Goal: Information Seeking & Learning: Learn about a topic

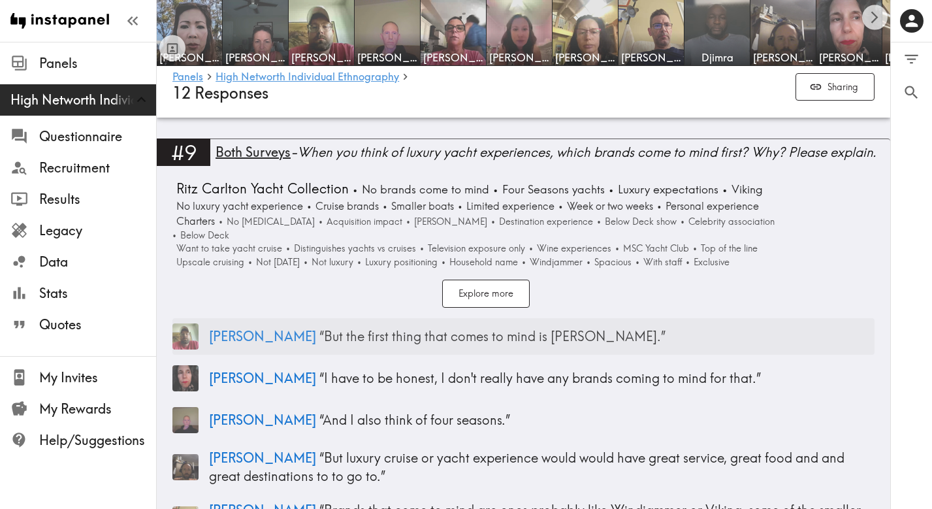
scroll to position [2508, 0]
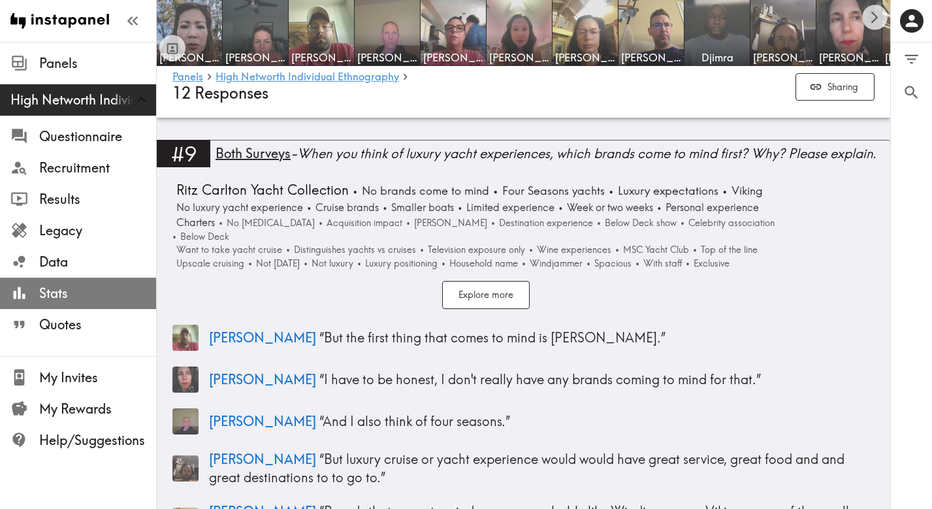
click at [39, 290] on div at bounding box center [24, 293] width 29 height 18
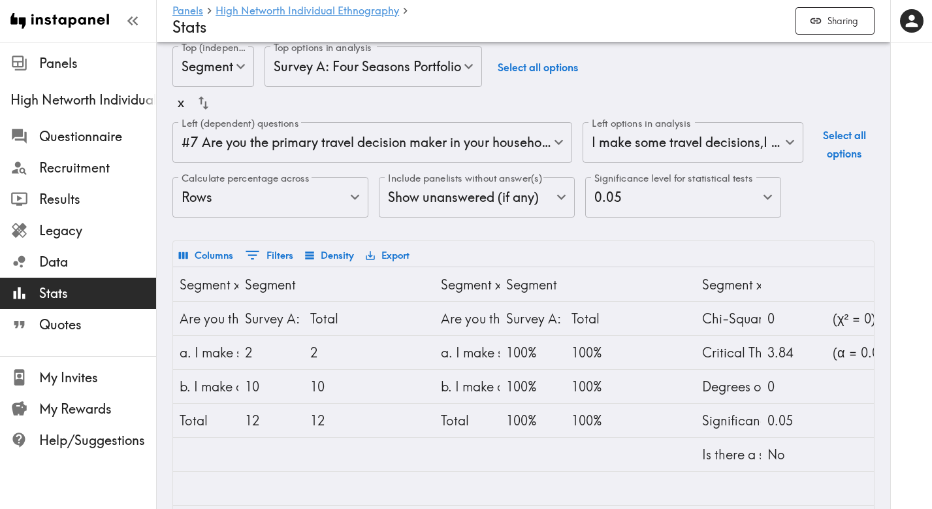
scroll to position [19, 0]
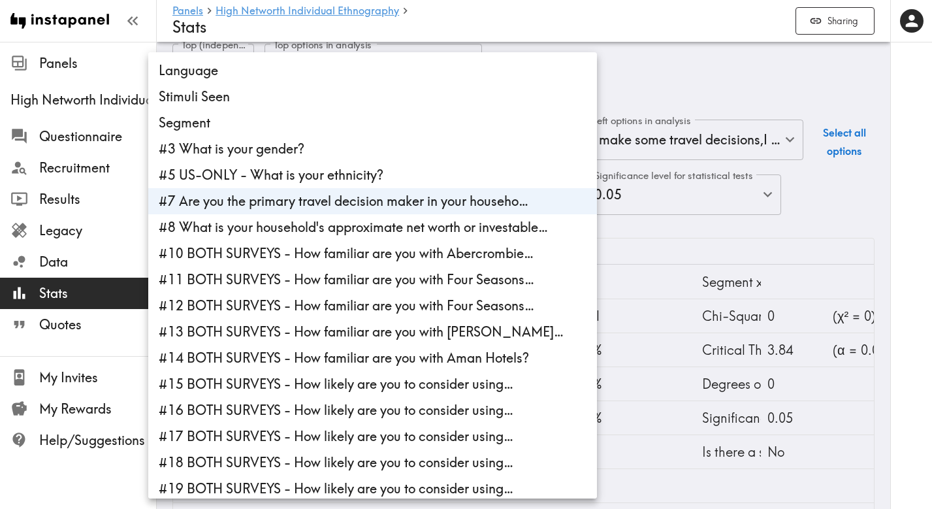
click at [459, 140] on body "Instapanel - Panels - High Networth Individual Ethnography - Stats Panels High …" at bounding box center [466, 358] width 932 height 671
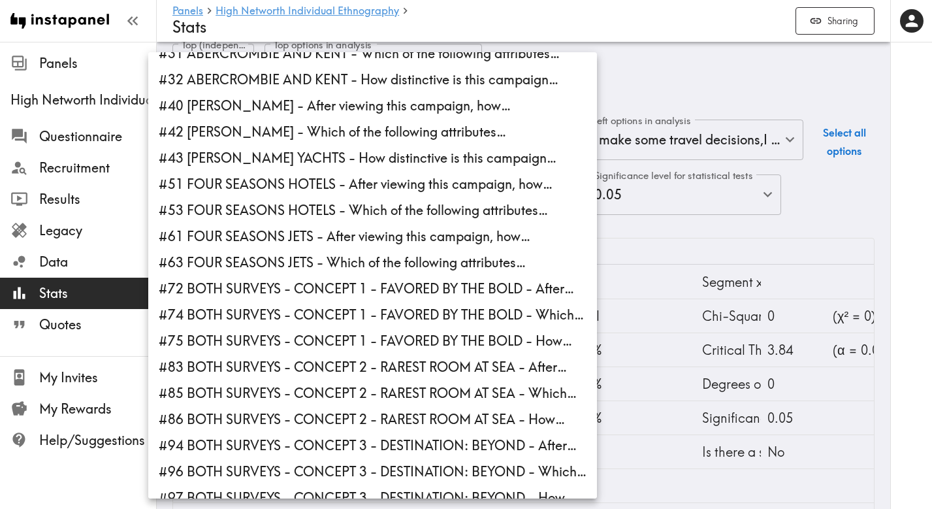
scroll to position [488, 0]
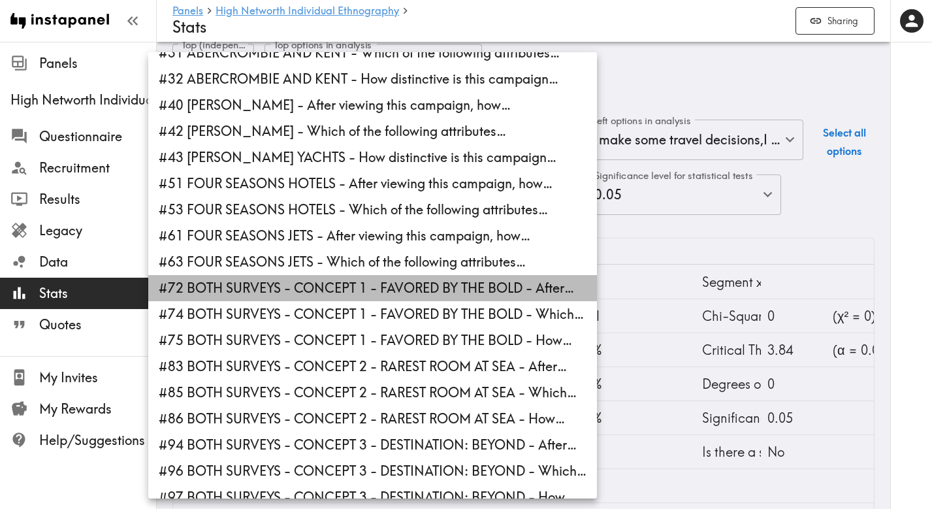
click at [385, 289] on li "#72 BOTH SURVEYS - CONCEPT 1 - FAVORED BY THE BOLD - After…" at bounding box center [372, 288] width 449 height 26
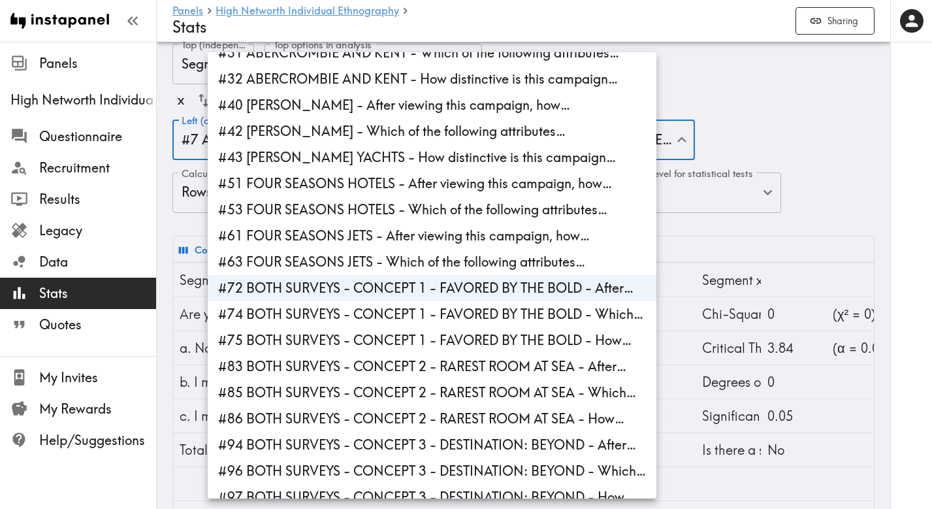
click at [491, 293] on li "#72 BOTH SURVEYS - CONCEPT 1 - FAVORED BY THE BOLD - After…" at bounding box center [432, 288] width 449 height 26
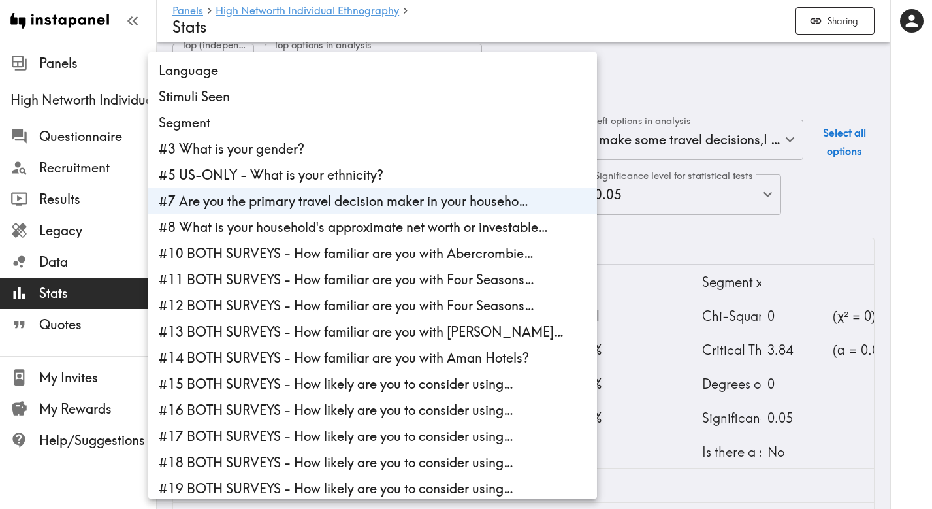
click at [679, 229] on div at bounding box center [466, 254] width 932 height 509
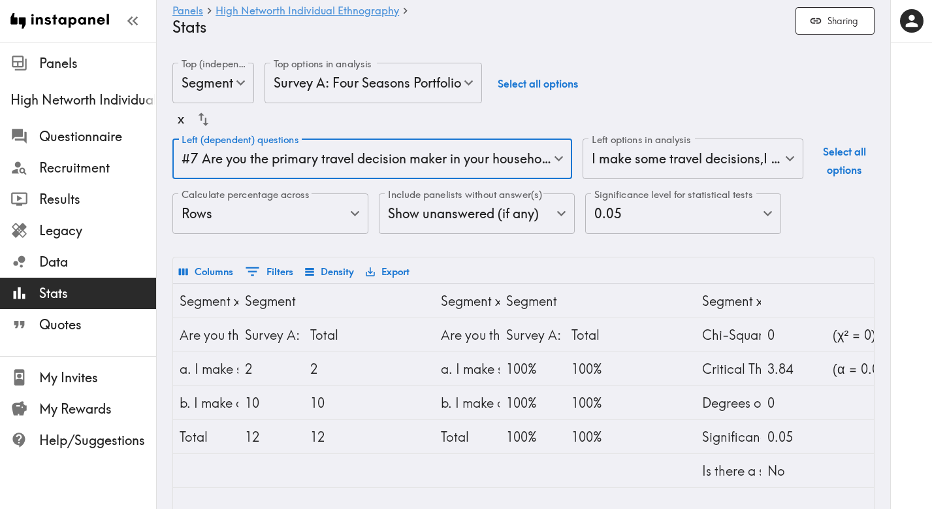
click at [542, 159] on body "Instapanel - Panels - High Networth Individual Ethnography - Stats Panels High …" at bounding box center [466, 377] width 932 height 671
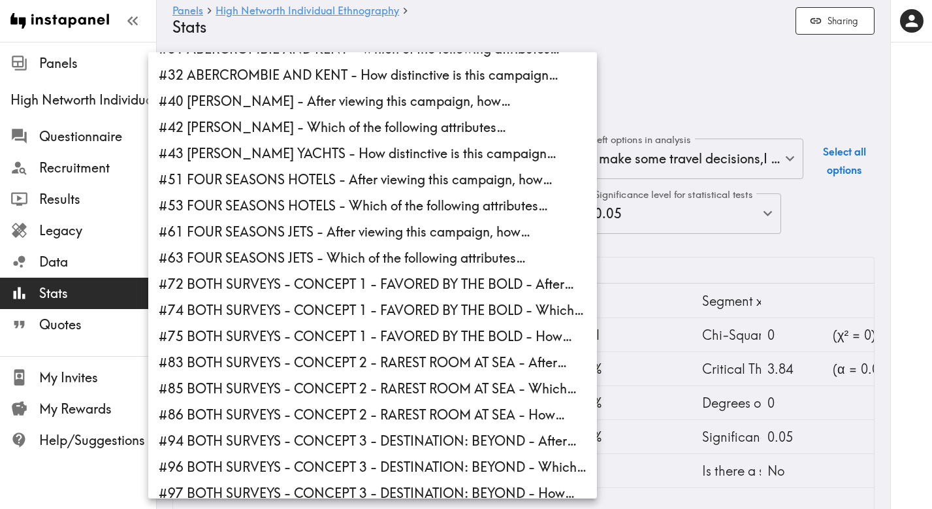
scroll to position [496, 0]
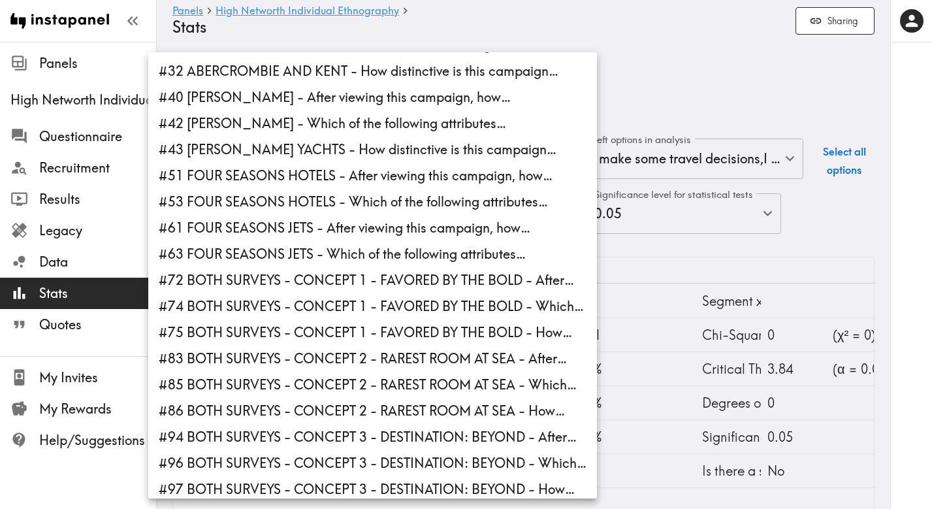
click at [303, 275] on li "#72 BOTH SURVEYS - CONCEPT 1 - FAVORED BY THE BOLD - After…" at bounding box center [372, 280] width 449 height 26
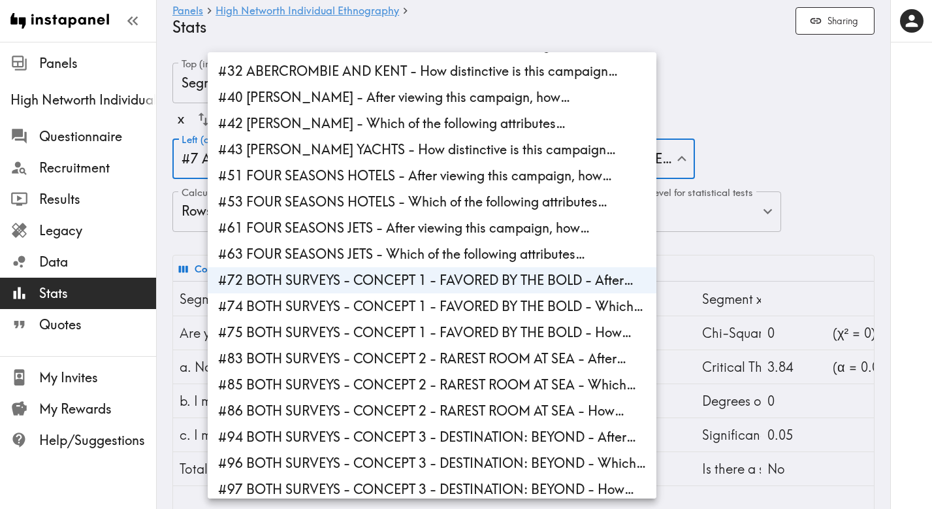
click at [269, 307] on li "#74 BOTH SURVEYS - CONCEPT 1 - FAVORED BY THE BOLD - Which…" at bounding box center [432, 306] width 449 height 26
type input "3e2a3ae2-b4be-4c8c-b1f4-f26a476557e1,142edeaa-d120-4dcf-b270-851babd6010d,5a485…"
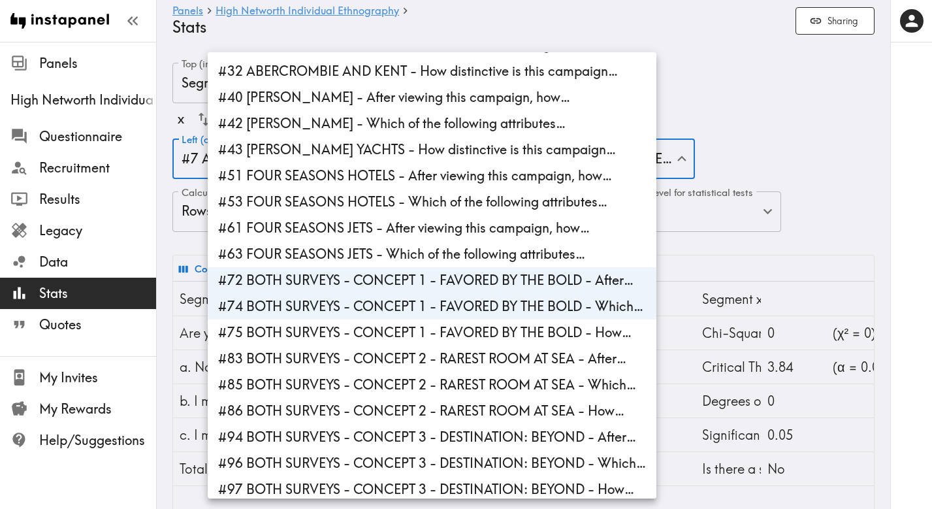
click at [187, 243] on div at bounding box center [466, 254] width 932 height 509
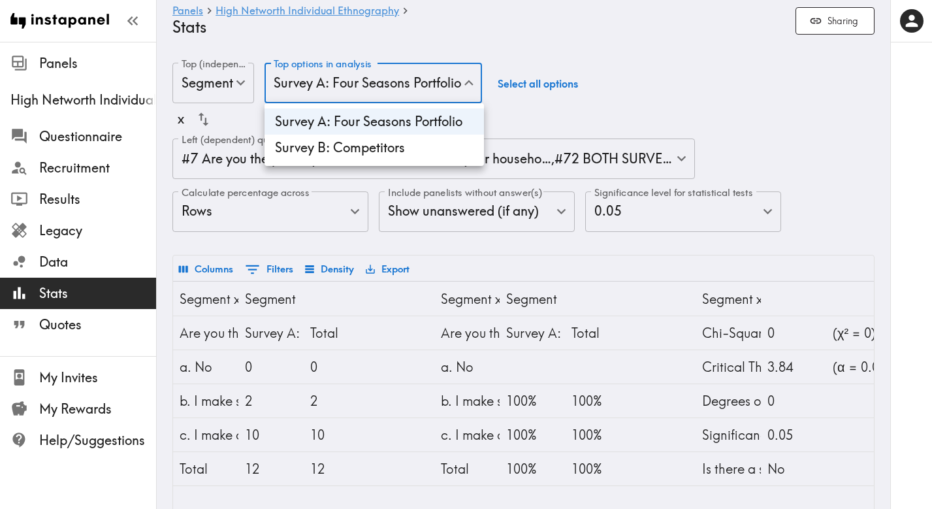
click at [404, 42] on div at bounding box center [466, 254] width 932 height 509
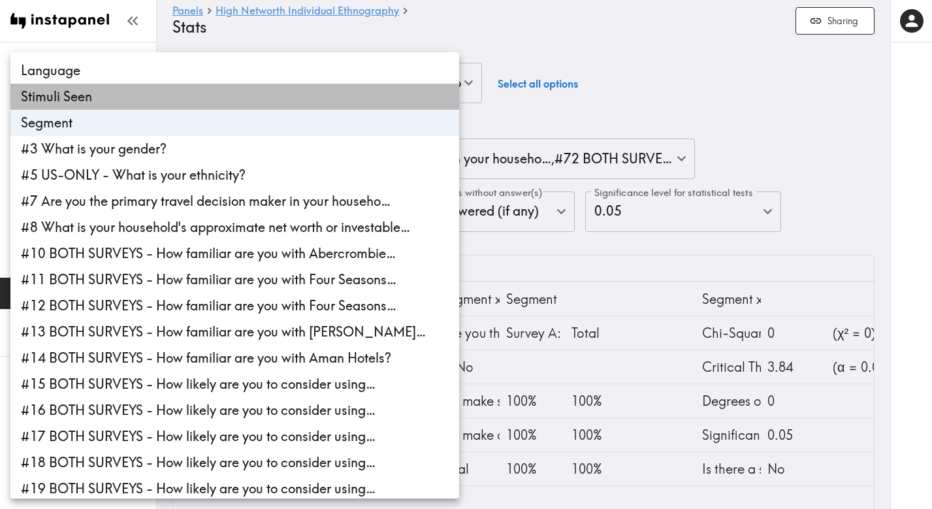
click at [225, 103] on li "Stimuli Seen" at bounding box center [234, 97] width 449 height 26
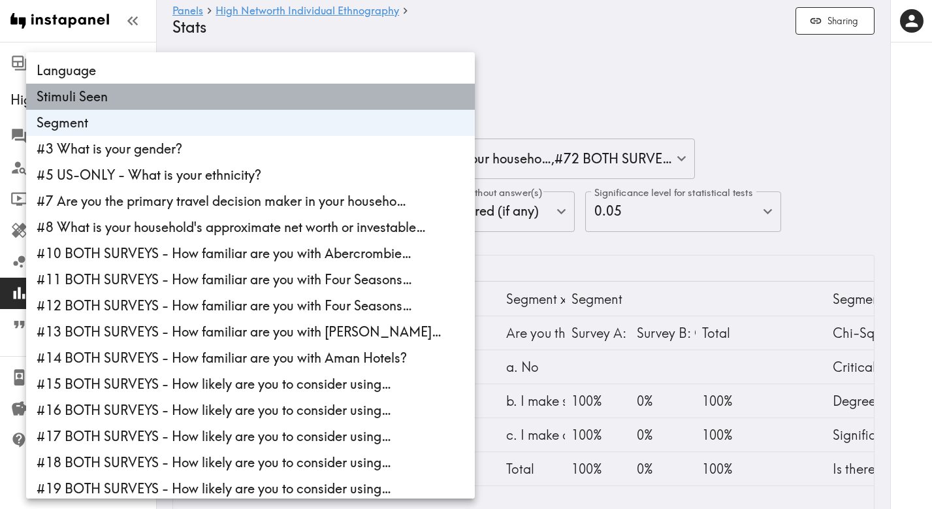
click at [255, 96] on li "Stimuli Seen" at bounding box center [250, 97] width 449 height 26
type input "segmentId"
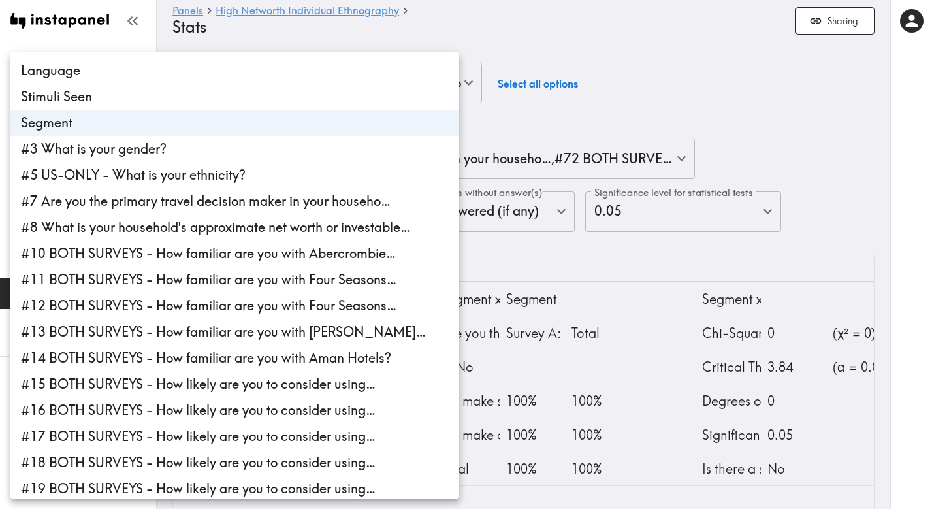
click at [635, 76] on div at bounding box center [466, 254] width 932 height 509
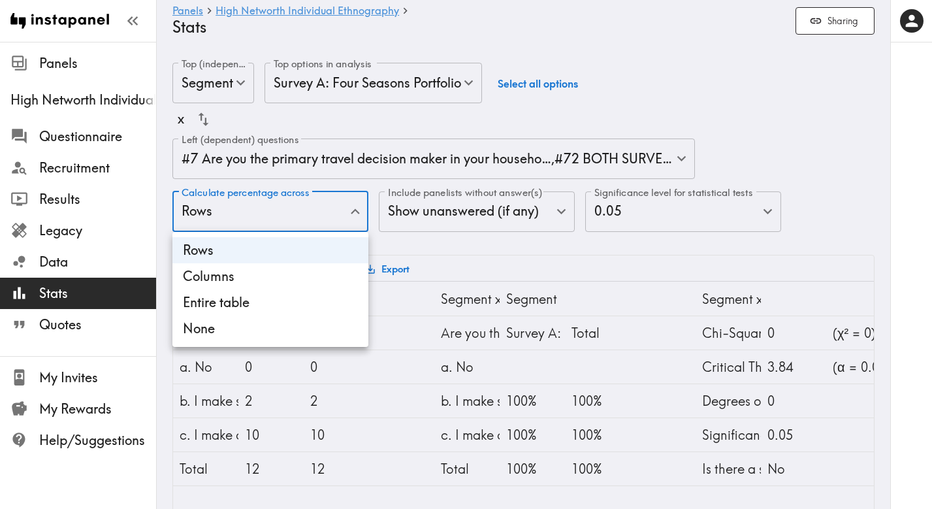
click at [455, 209] on div at bounding box center [466, 254] width 932 height 509
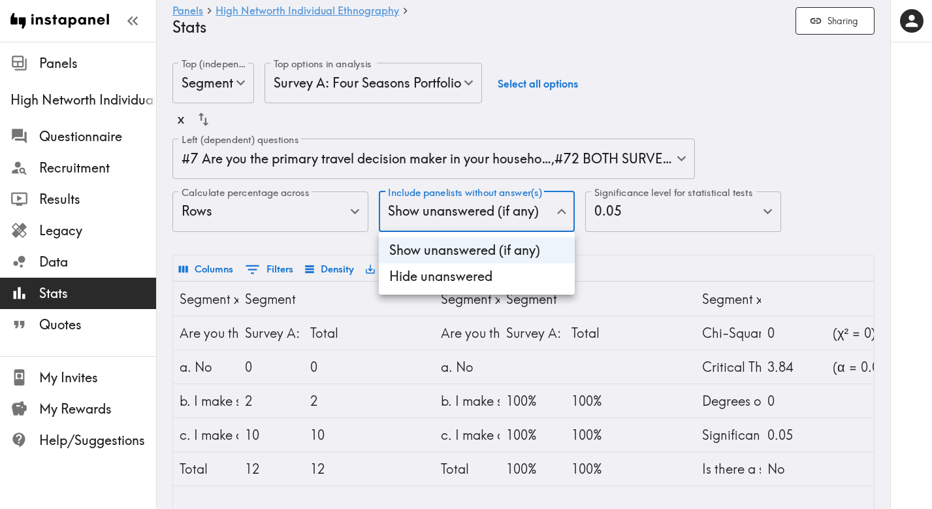
click at [449, 213] on div at bounding box center [466, 254] width 932 height 509
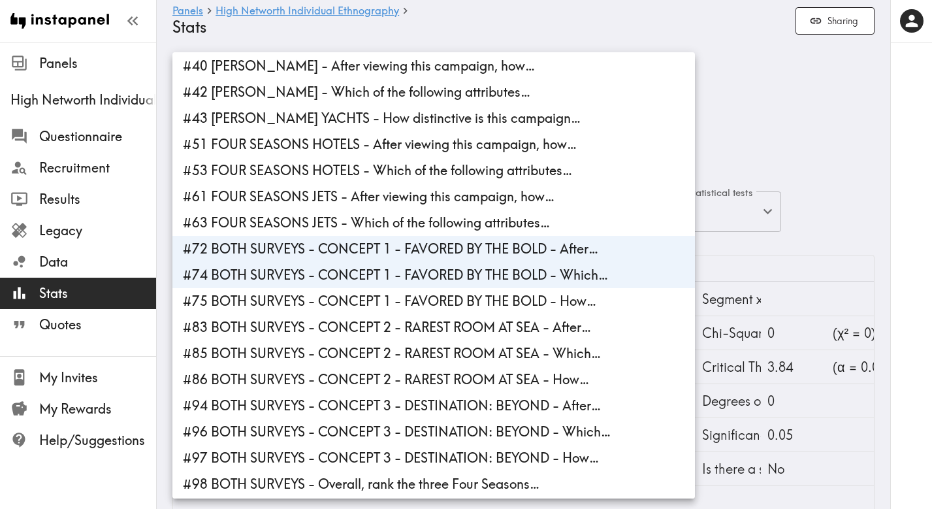
click at [801, 169] on div at bounding box center [466, 254] width 932 height 509
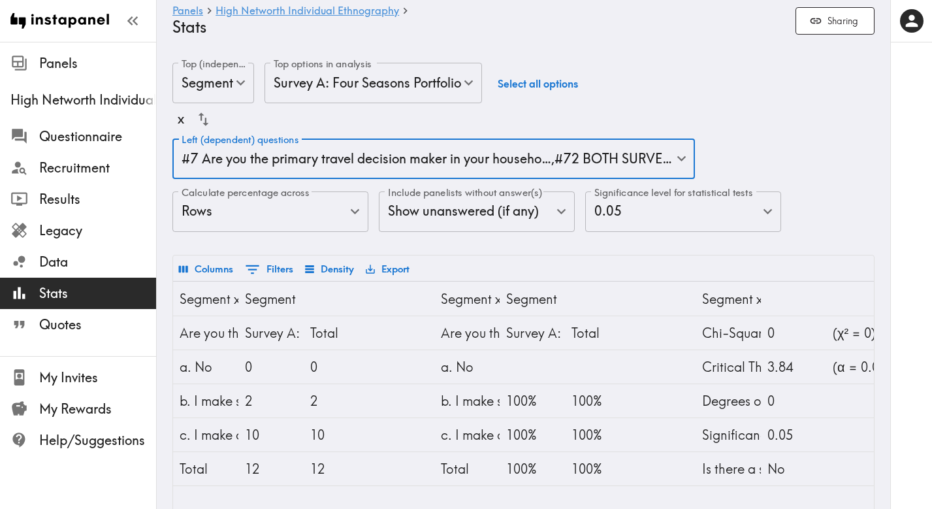
scroll to position [0, 0]
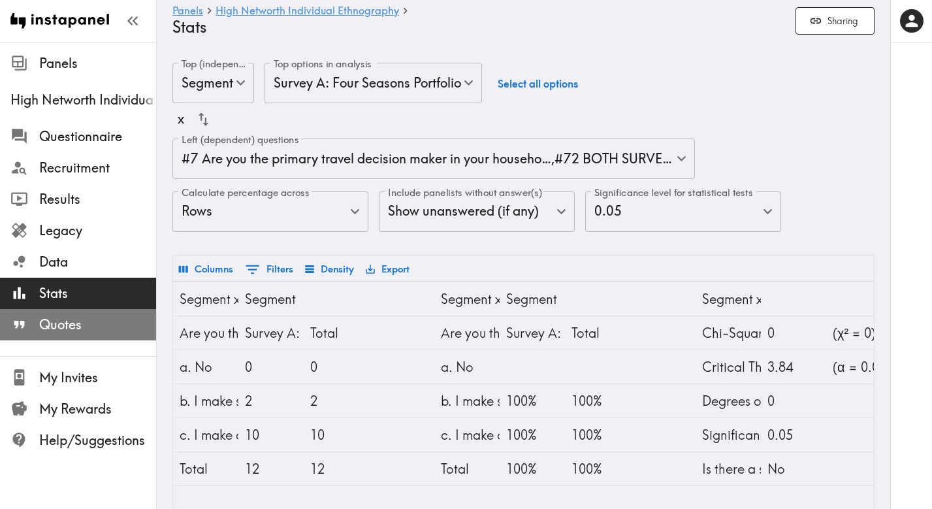
click at [46, 324] on span "Quotes" at bounding box center [97, 325] width 117 height 18
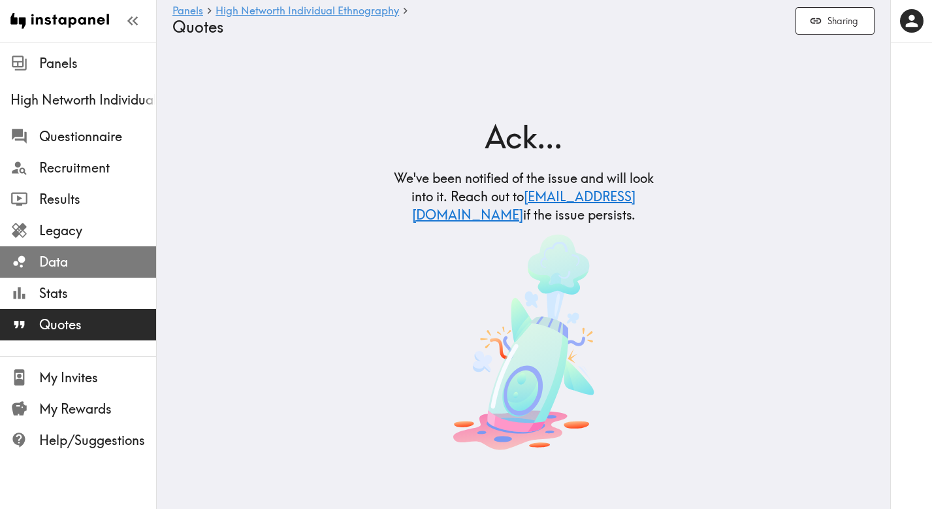
click at [49, 263] on span "Data" at bounding box center [97, 262] width 117 height 18
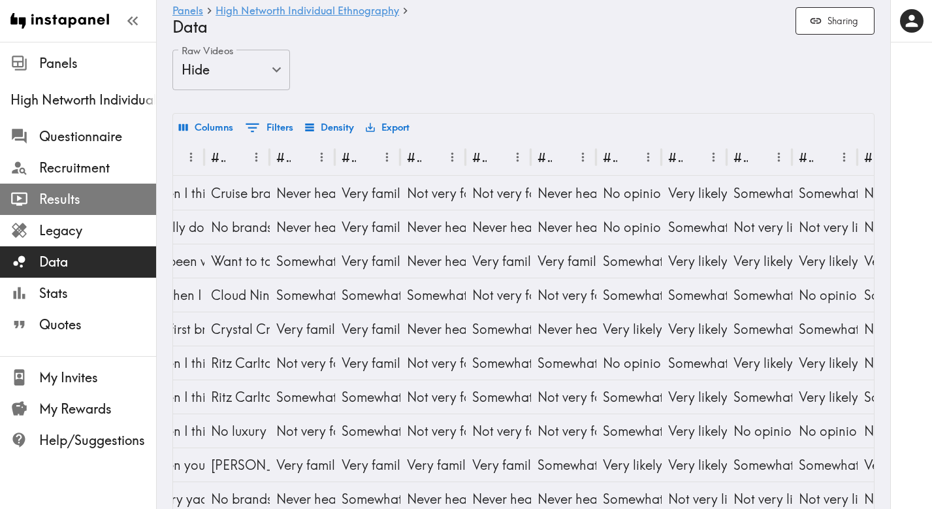
click at [61, 198] on span "Results" at bounding box center [97, 199] width 117 height 18
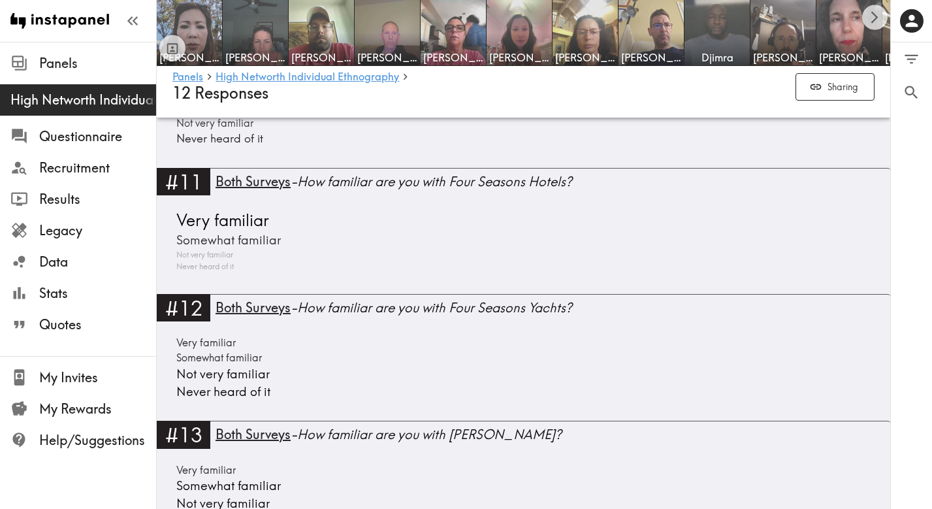
click at [264, 334] on div "#12 Both Surveys - How familiar are you with Four Seasons Yachts? Very familiar…" at bounding box center [524, 357] width 734 height 127
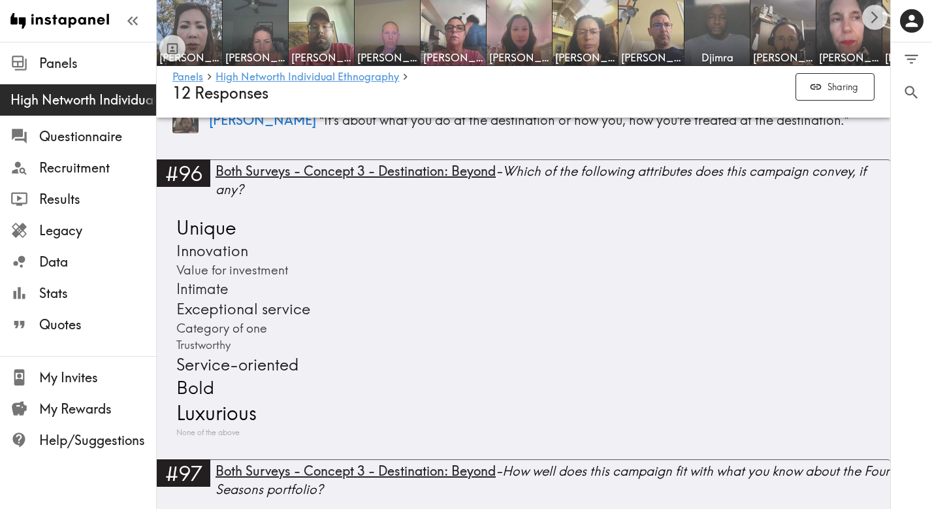
scroll to position [15257, 0]
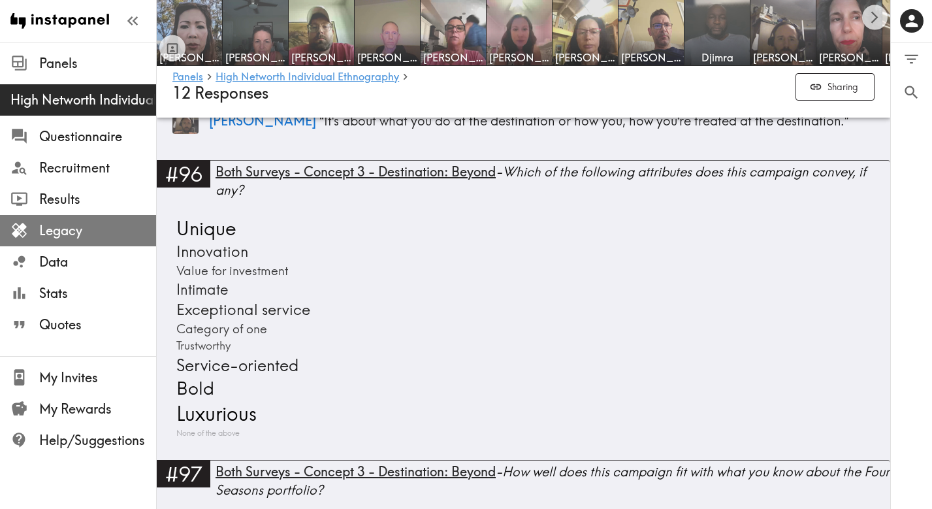
click at [59, 235] on span "Legacy" at bounding box center [97, 230] width 117 height 18
